Goal: Transaction & Acquisition: Obtain resource

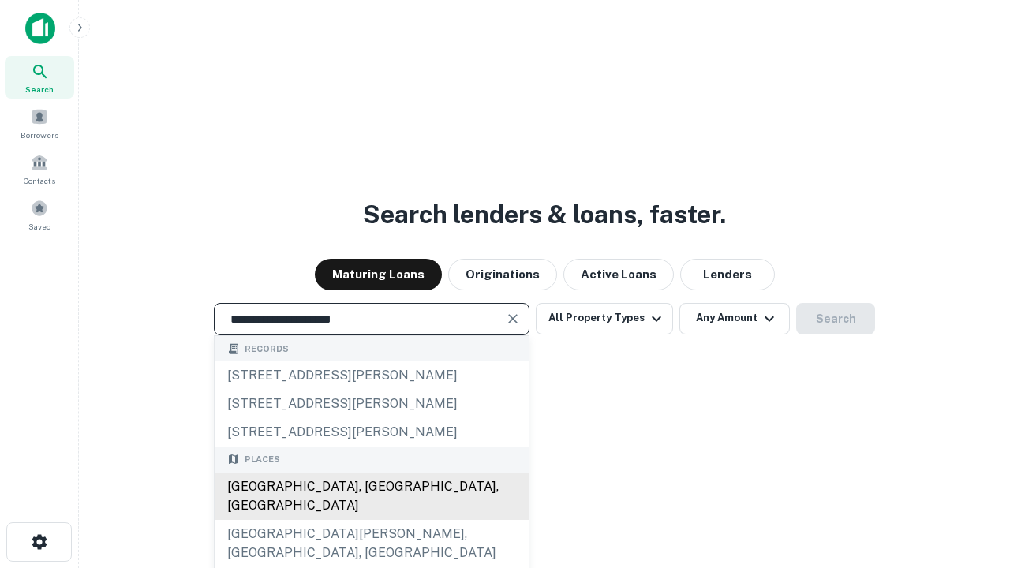
click at [371, 520] on div "[GEOGRAPHIC_DATA], [GEOGRAPHIC_DATA], [GEOGRAPHIC_DATA]" at bounding box center [372, 496] width 314 height 47
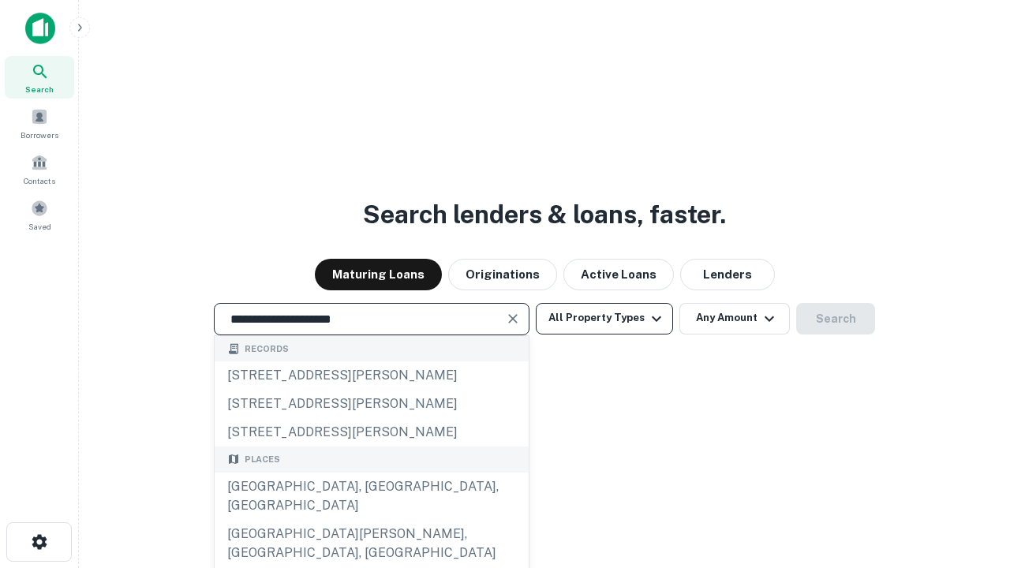
click at [605, 318] on button "All Property Types" at bounding box center [604, 319] width 137 height 32
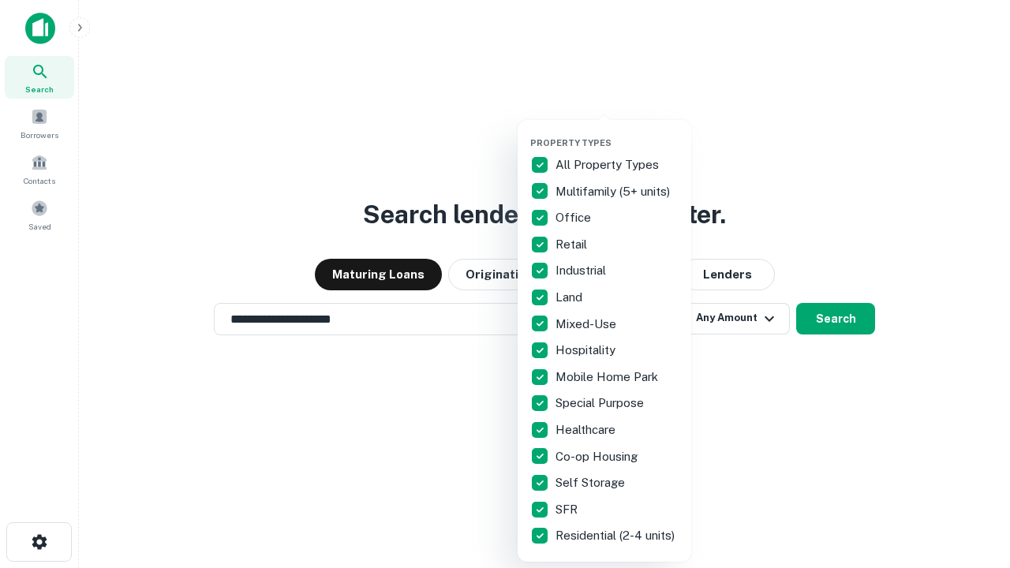
type input "**********"
click at [617, 133] on button "button" at bounding box center [617, 133] width 174 height 1
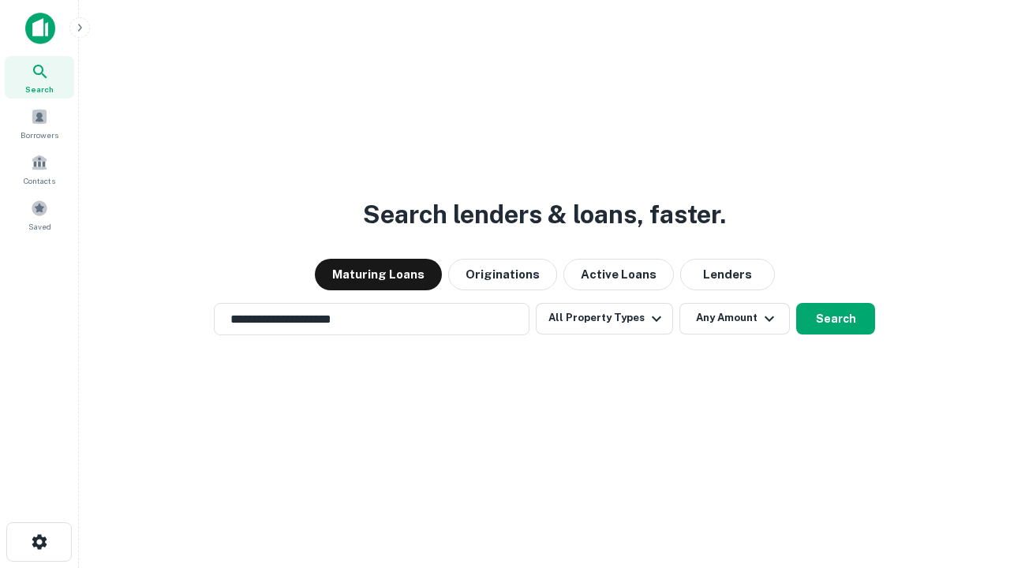
scroll to position [9, 190]
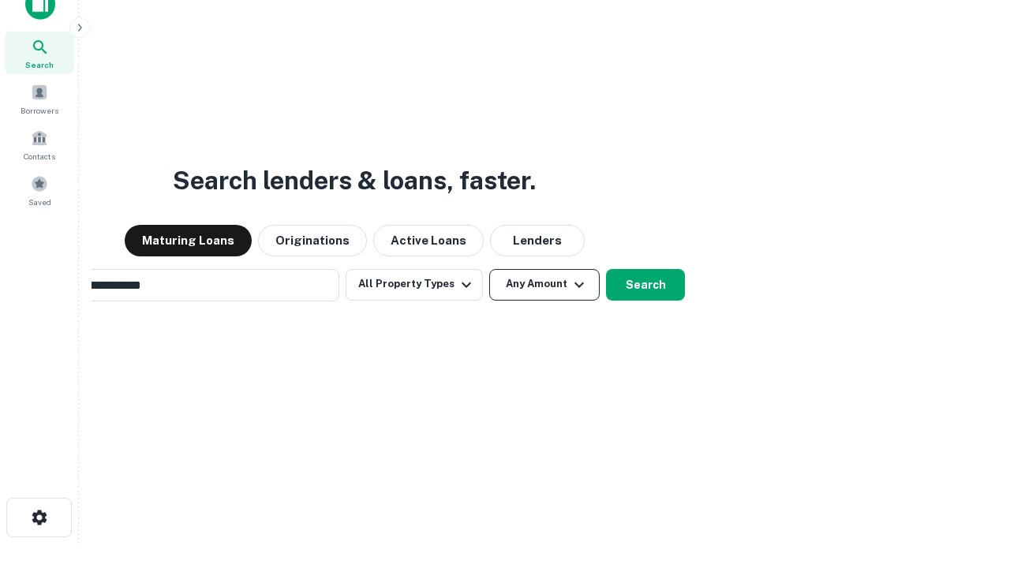
click at [489, 269] on button "Any Amount" at bounding box center [544, 285] width 111 height 32
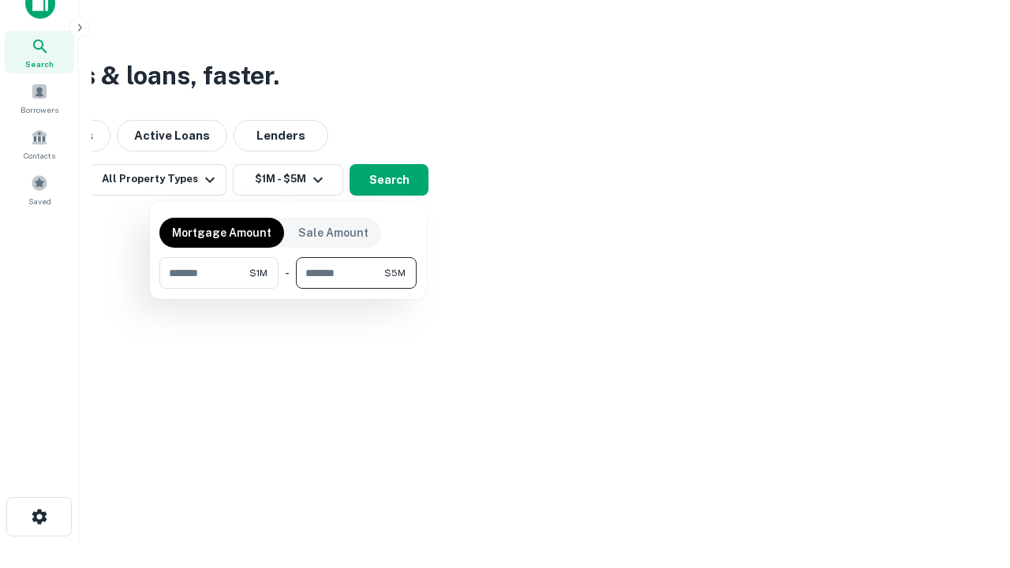
type input "*******"
click at [288, 289] on button "button" at bounding box center [287, 289] width 257 height 1
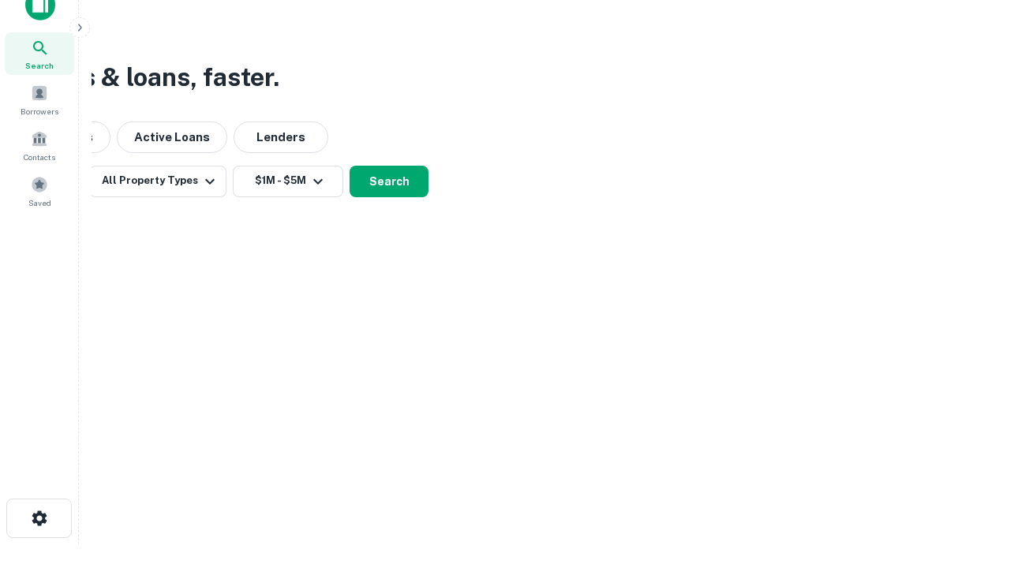
scroll to position [9, 291]
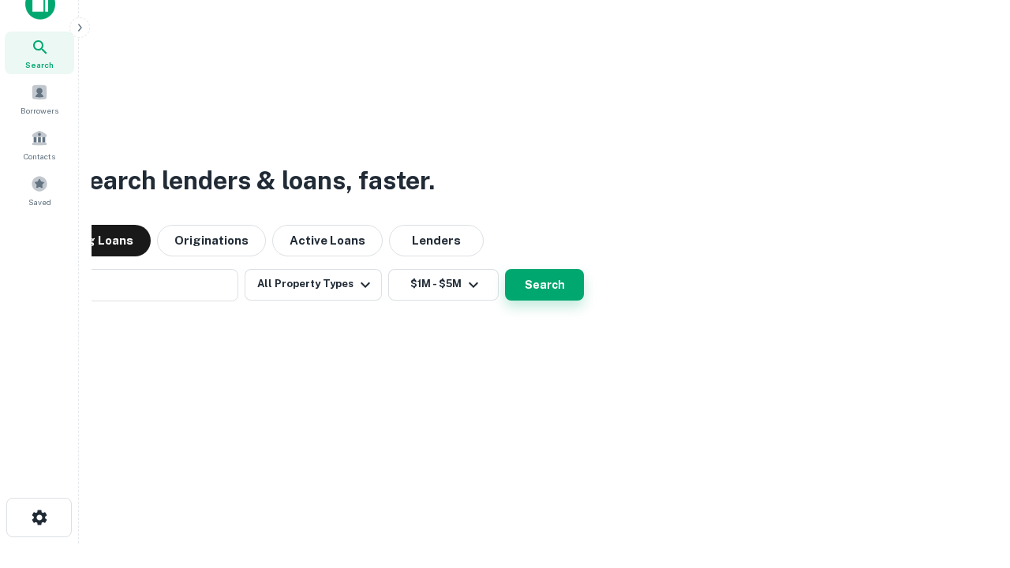
click at [505, 269] on button "Search" at bounding box center [544, 285] width 79 height 32
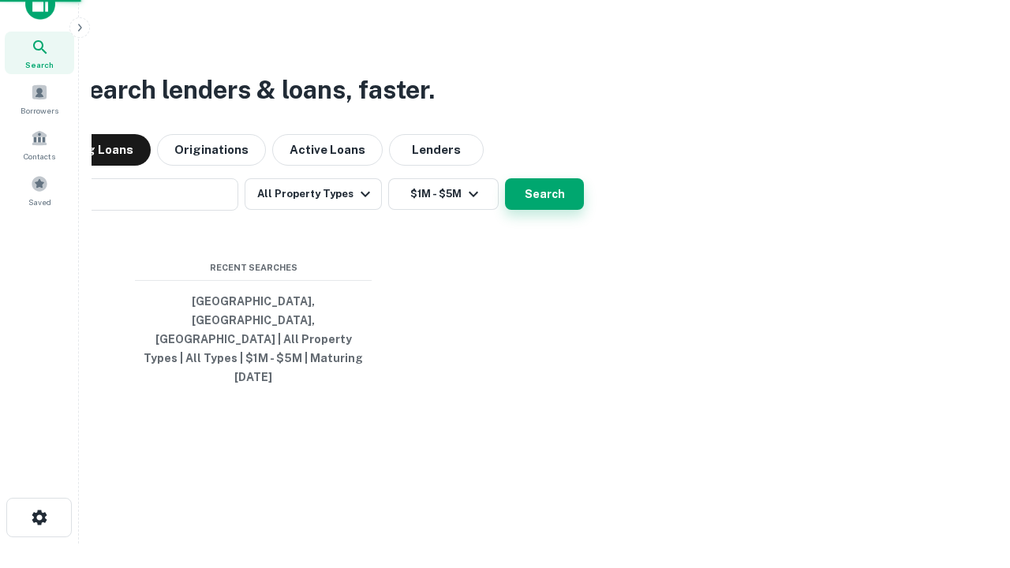
scroll to position [42, 447]
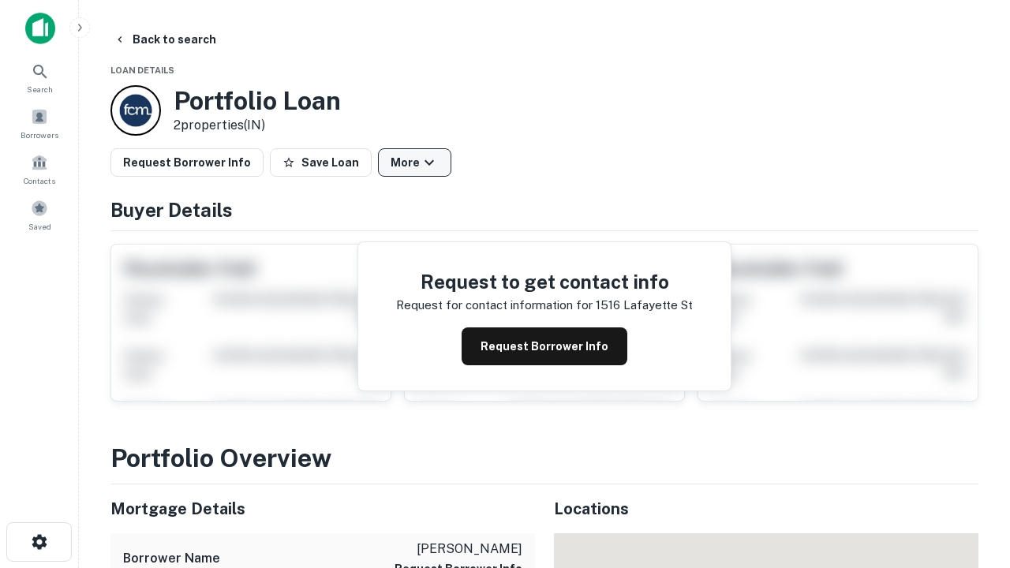
click at [414, 163] on button "More" at bounding box center [414, 162] width 73 height 28
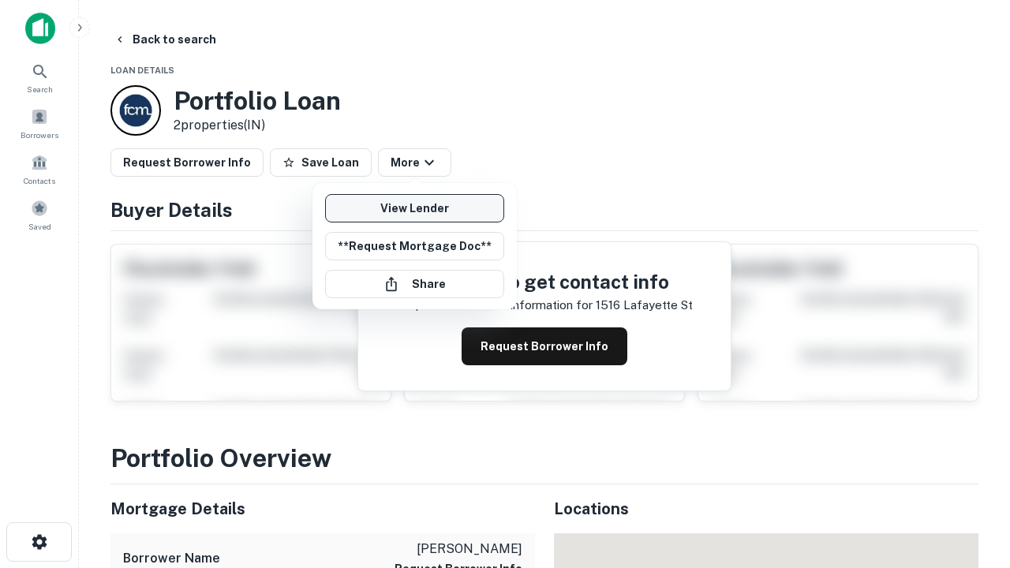
click at [414, 208] on link "View Lender" at bounding box center [414, 208] width 179 height 28
